Goal: Task Accomplishment & Management: Complete application form

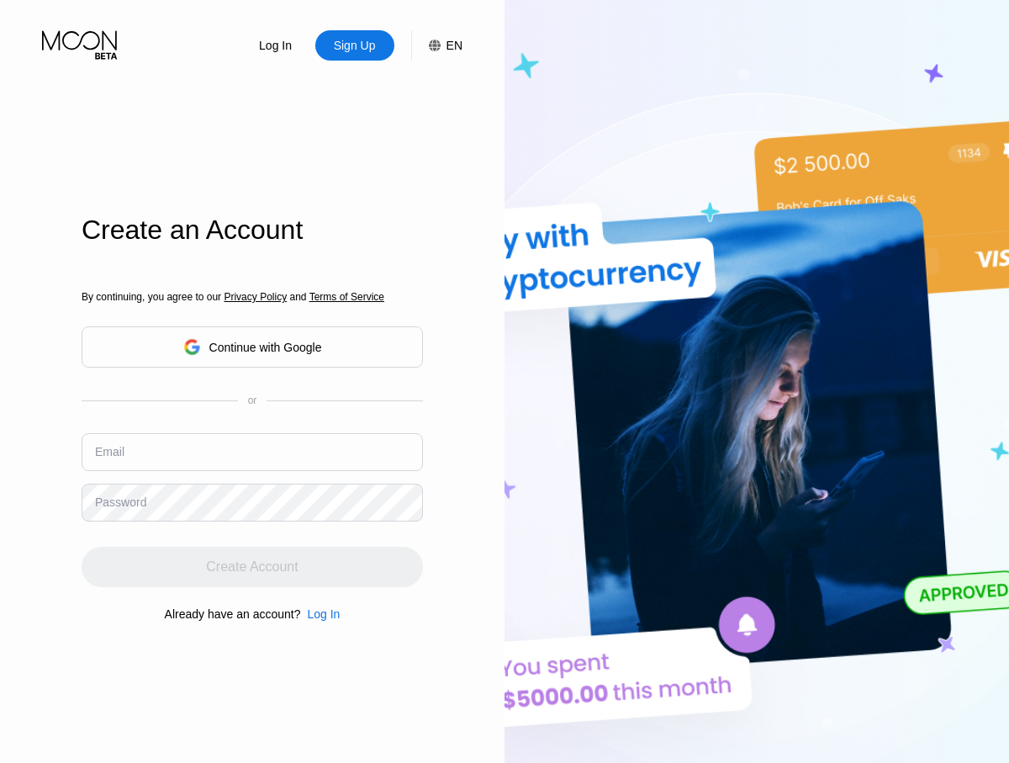
click at [252, 433] on input "text" at bounding box center [252, 452] width 341 height 38
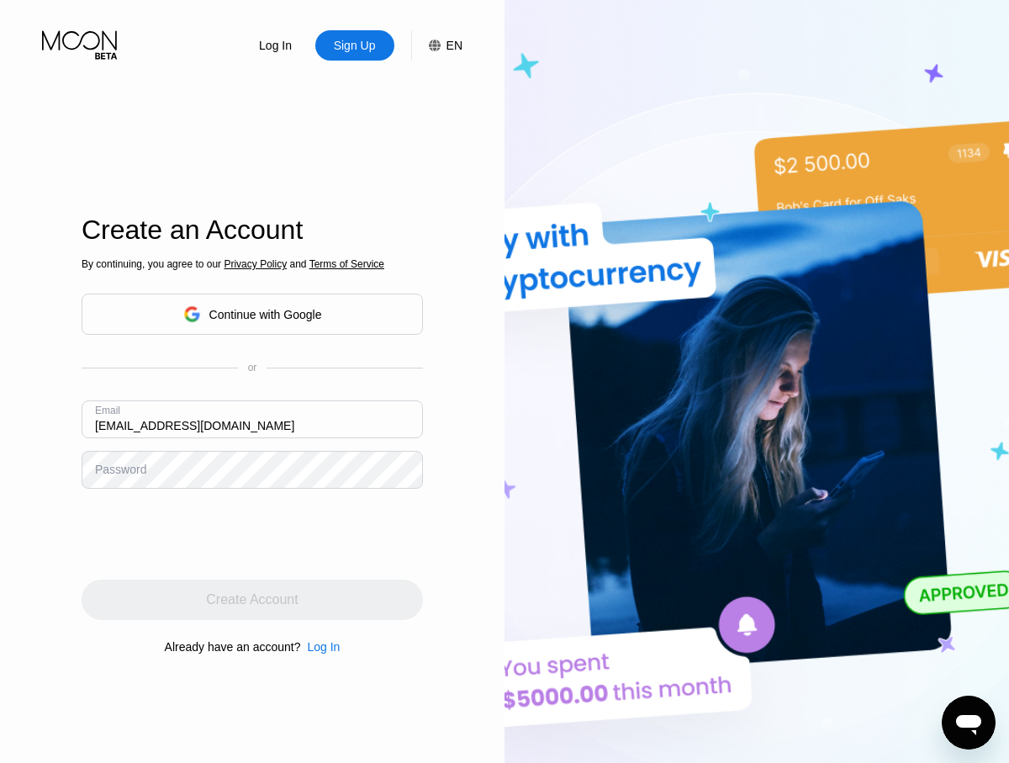
type input "[EMAIL_ADDRESS][DOMAIN_NAME]"
click at [252, 600] on div "Create Account" at bounding box center [252, 599] width 92 height 17
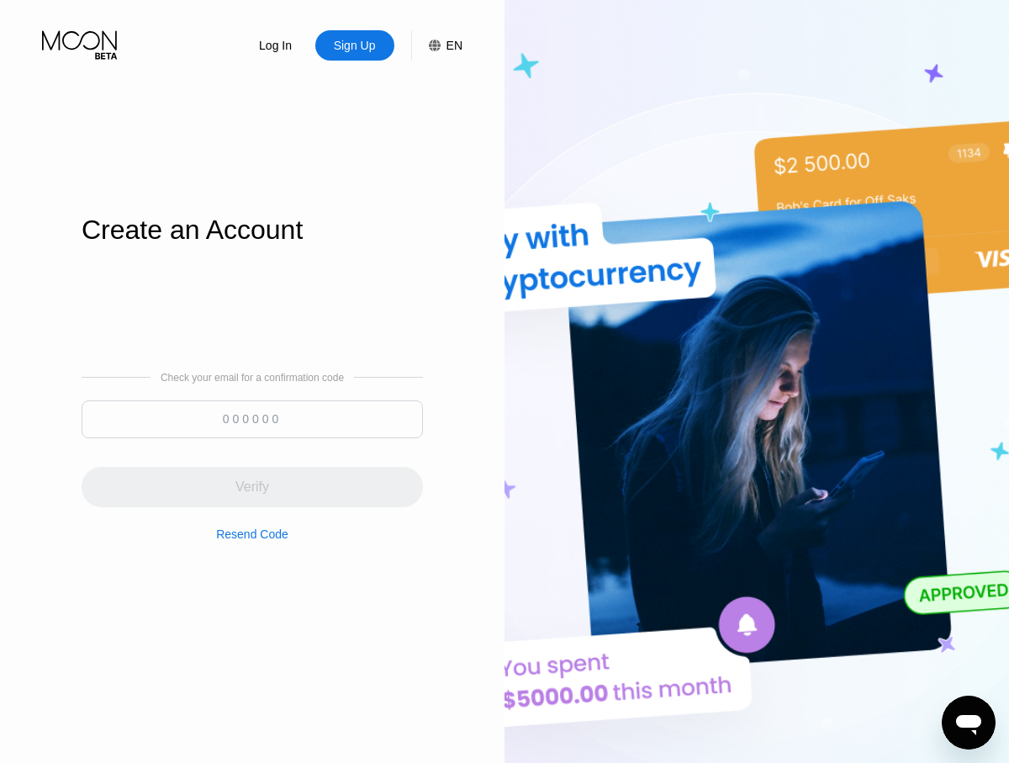
click at [252, 419] on input at bounding box center [252, 419] width 341 height 38
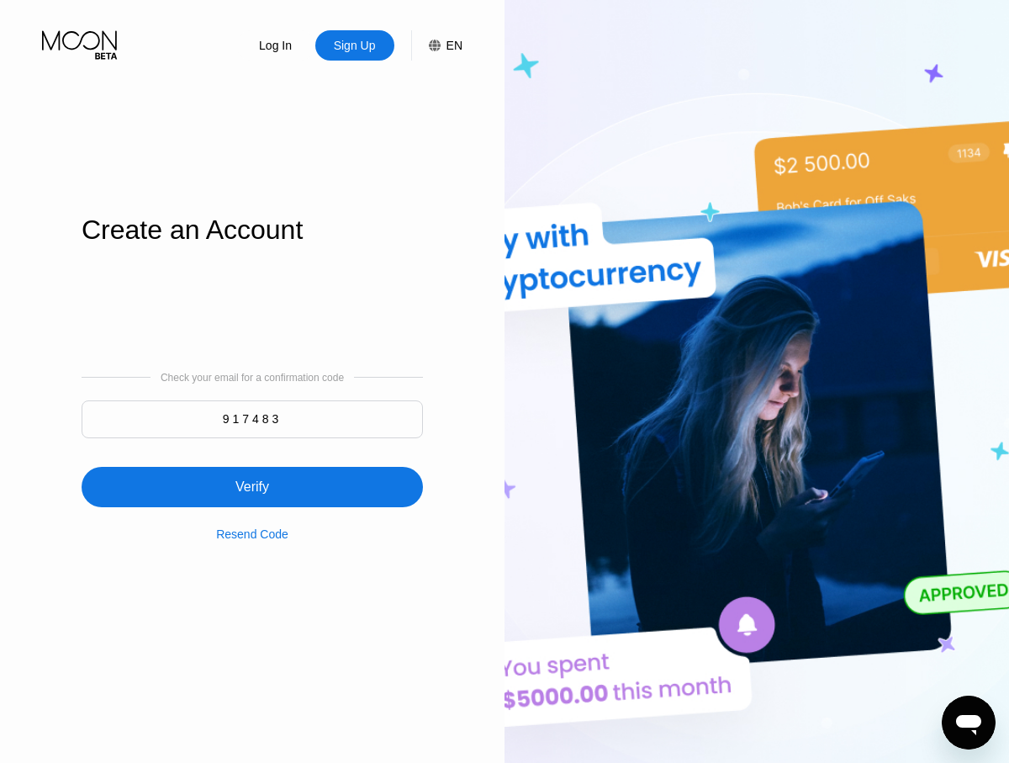
type input "917483"
click at [252, 477] on div "Verify" at bounding box center [252, 487] width 341 height 40
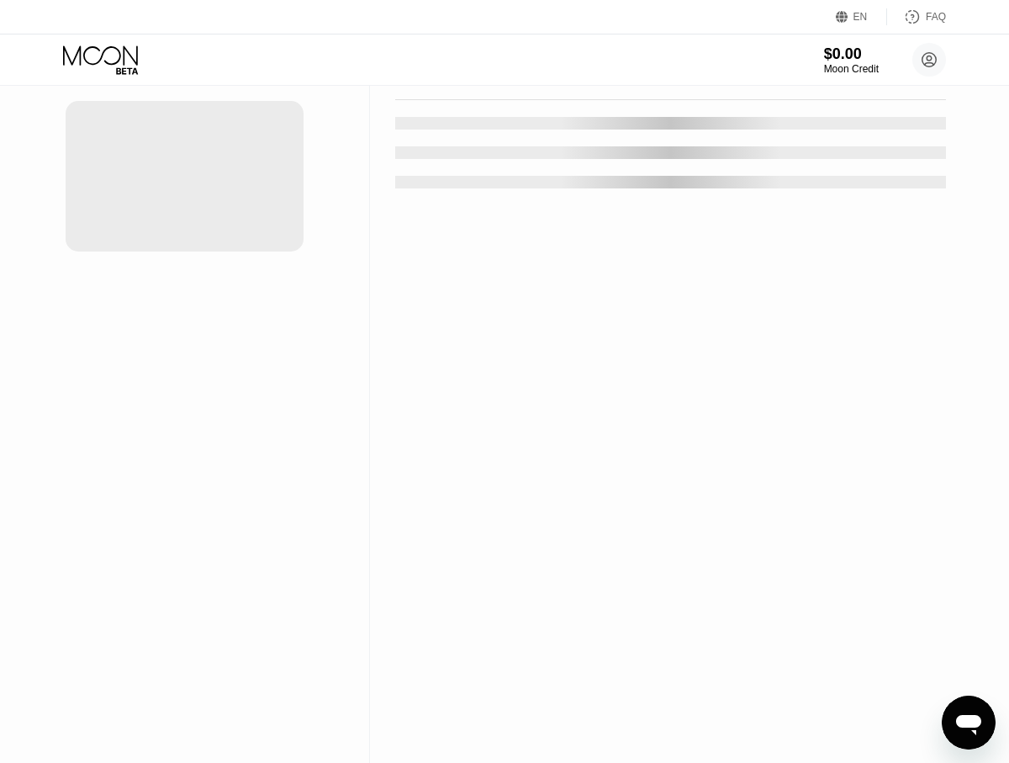
click at [254, 41] on div "New Card" at bounding box center [262, 34] width 52 height 14
